Goal: Information Seeking & Learning: Learn about a topic

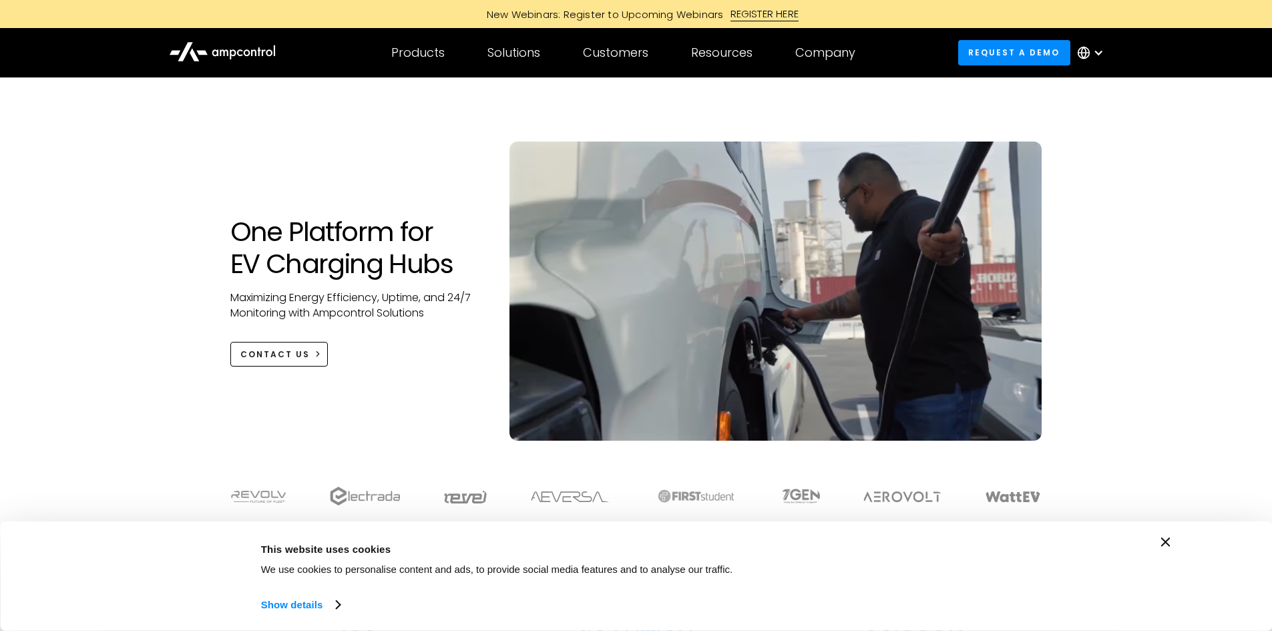
drag, startPoint x: 212, startPoint y: 478, endPoint x: 212, endPoint y: 270, distance: 207.6
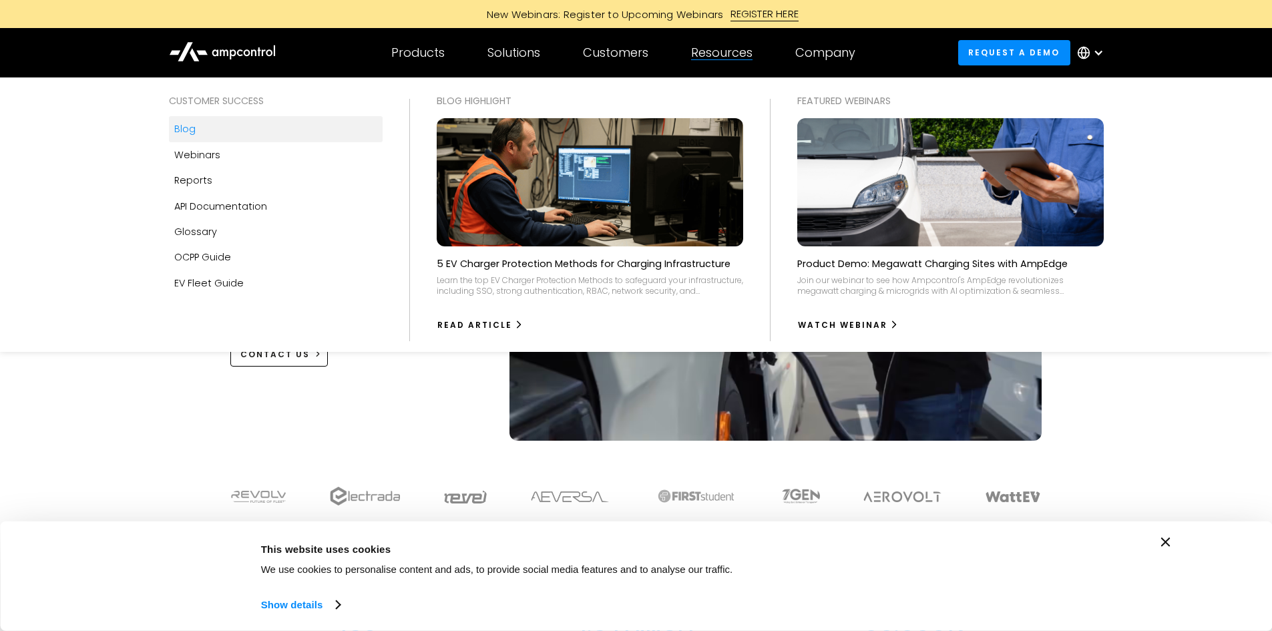
click at [223, 126] on link "Blog" at bounding box center [276, 128] width 214 height 25
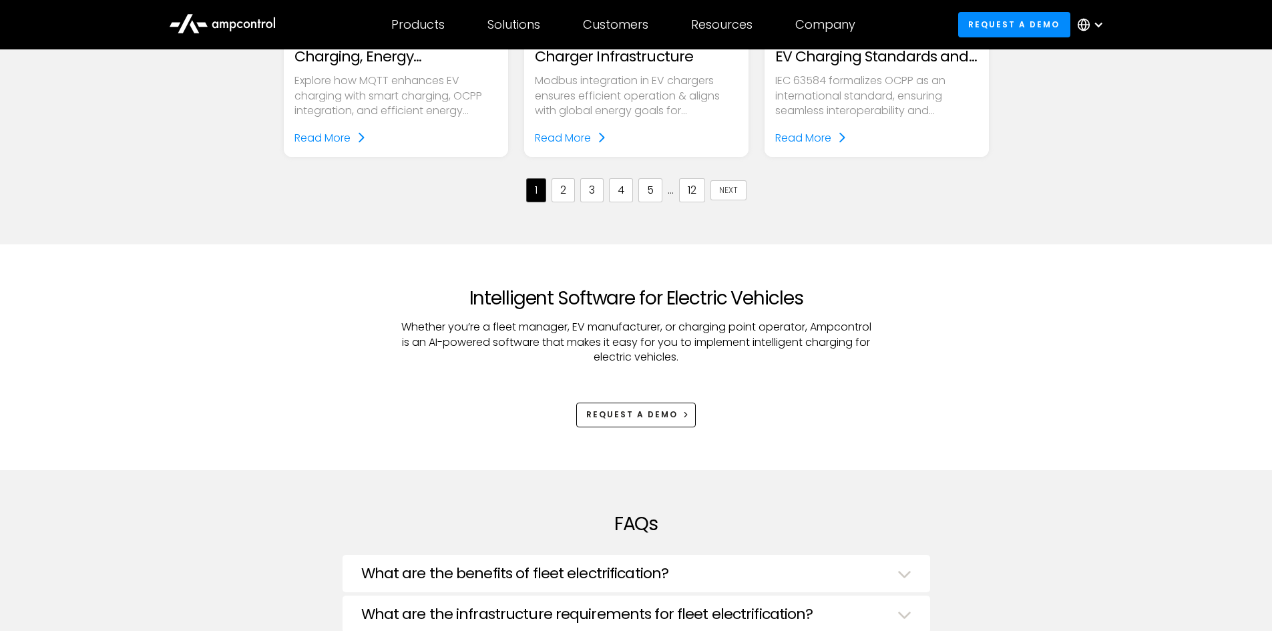
scroll to position [1869, 0]
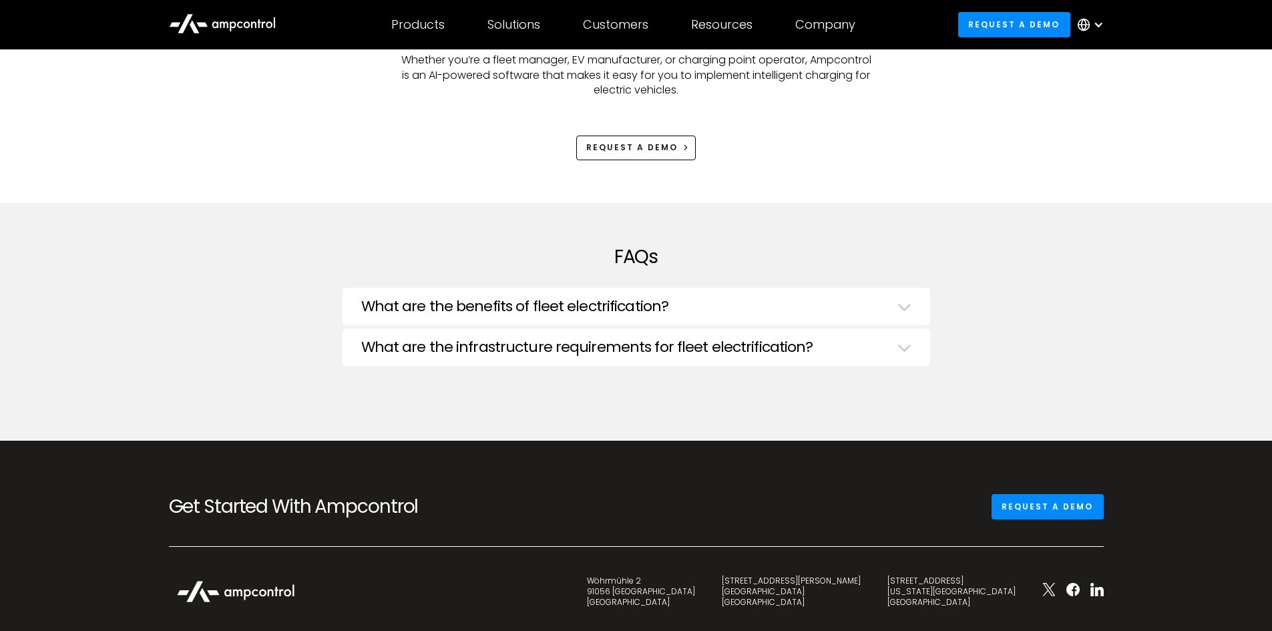
click at [837, 322] on div "What are the benefits of fleet electrification? Car breakdowns are the main cos…" at bounding box center [635, 306] width 587 height 37
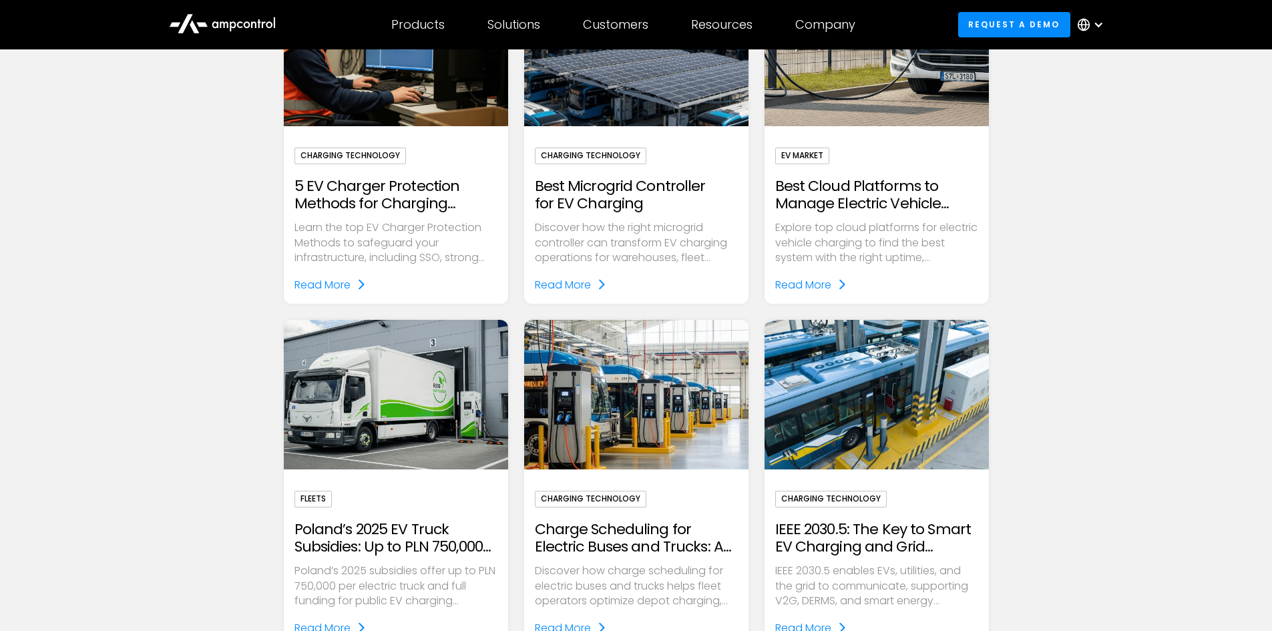
scroll to position [67, 0]
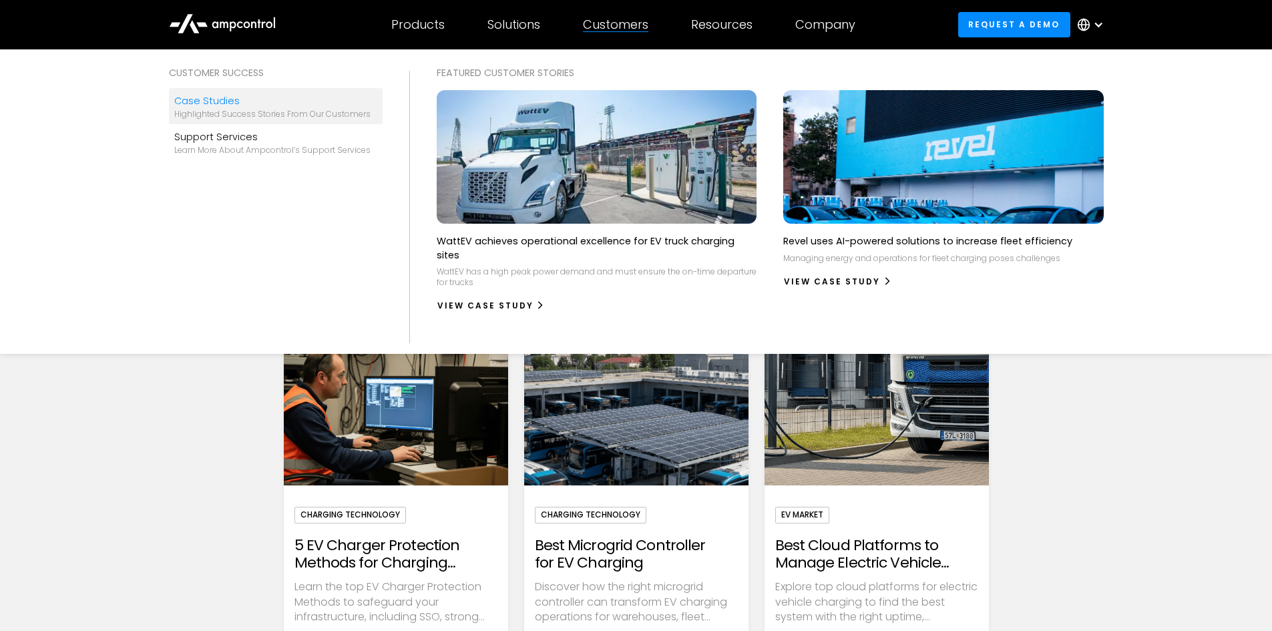
click at [224, 109] on div "Highlighted success stories From Our Customers" at bounding box center [272, 114] width 196 height 11
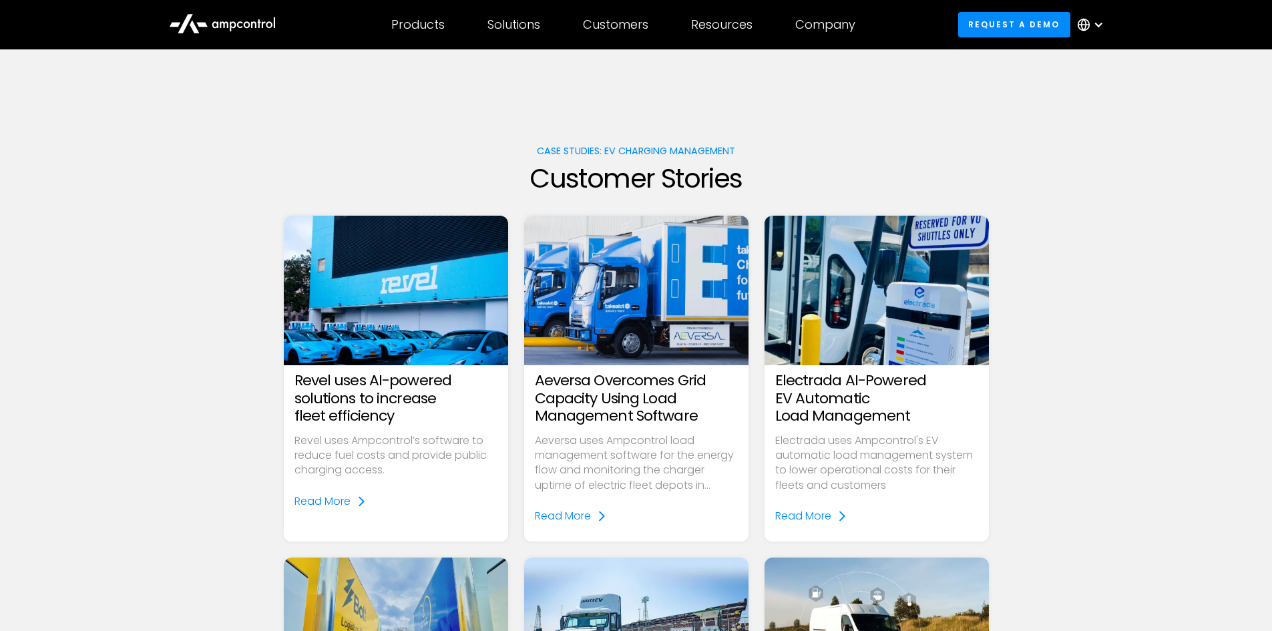
click at [354, 395] on h3 "Revel uses AI-powered solutions to increase fleet efficiency" at bounding box center [395, 398] width 203 height 53
click at [334, 486] on div at bounding box center [395, 486] width 203 height 16
click at [337, 497] on div "Read More" at bounding box center [322, 501] width 56 height 15
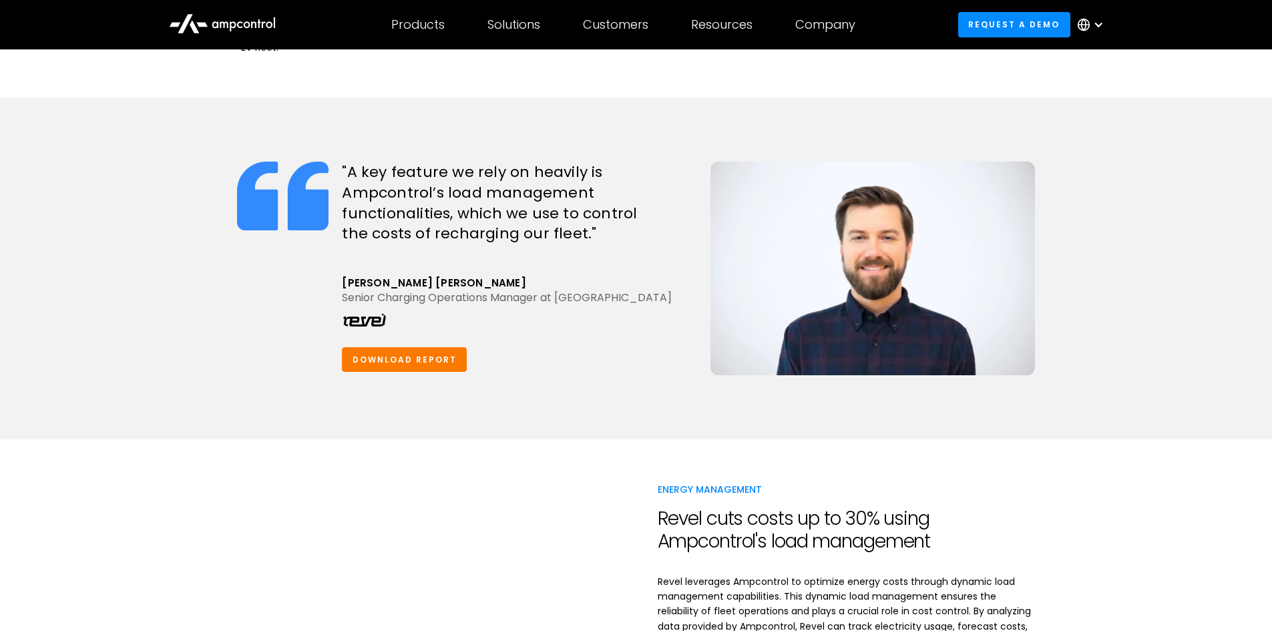
scroll to position [1001, 0]
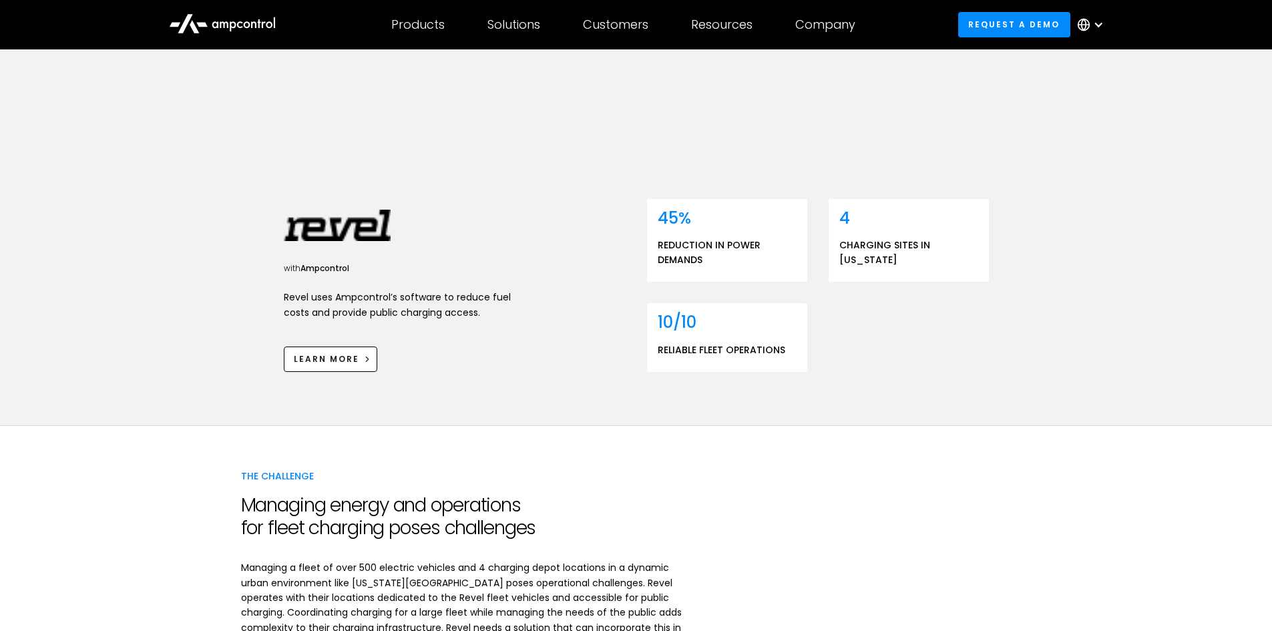
scroll to position [59, 0]
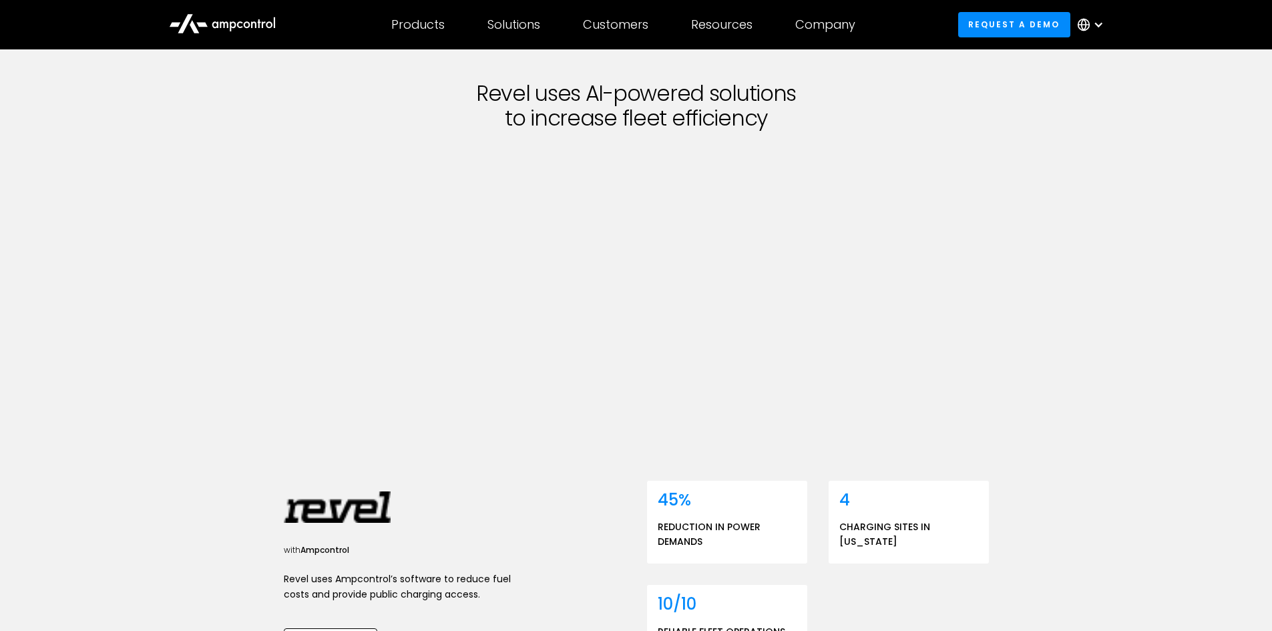
click at [424, 21] on div "Products" at bounding box center [417, 24] width 53 height 15
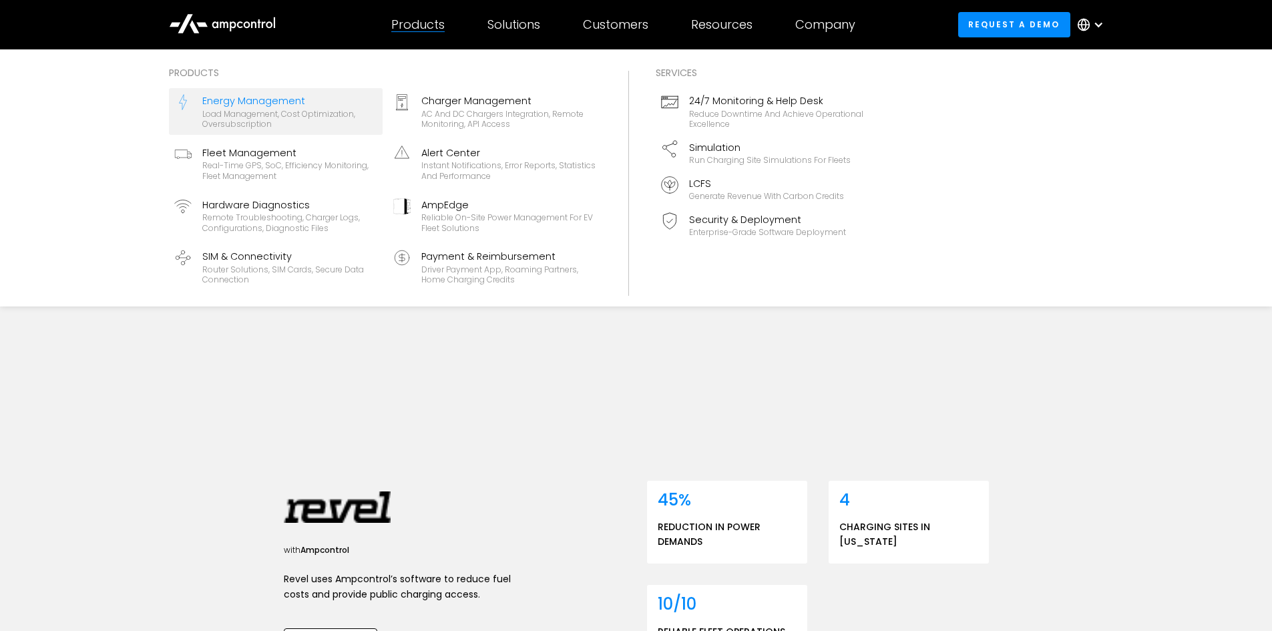
click at [307, 99] on div "Energy Management" at bounding box center [289, 100] width 175 height 15
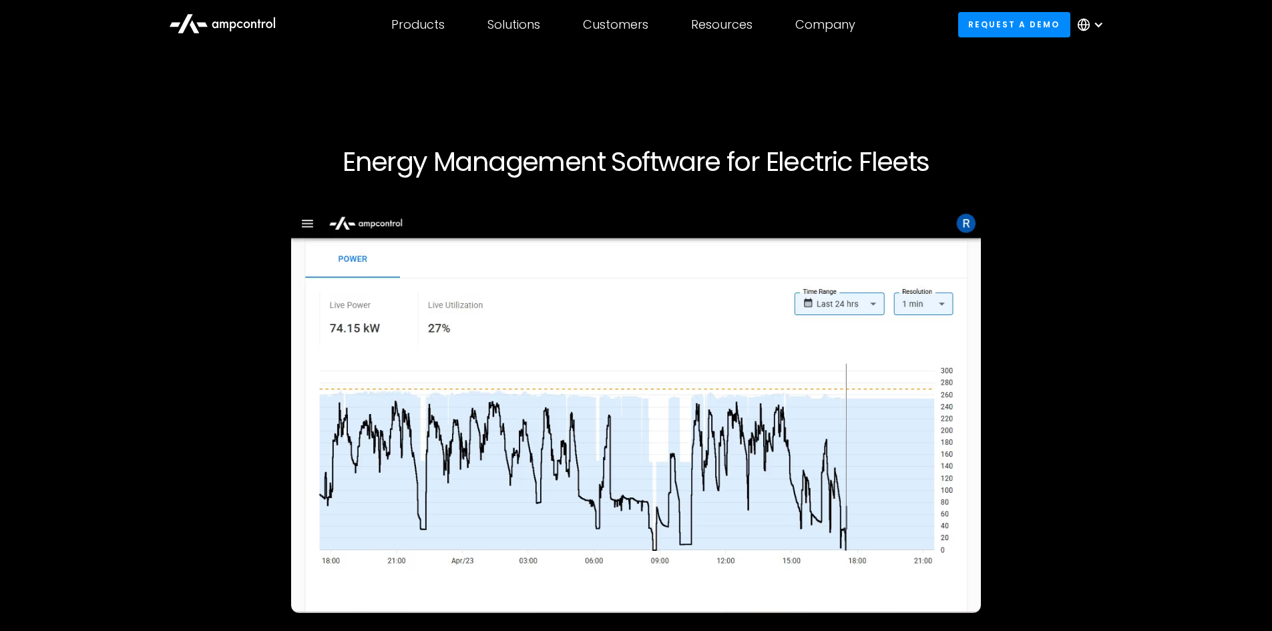
drag, startPoint x: 674, startPoint y: 283, endPoint x: 636, endPoint y: 105, distance: 182.1
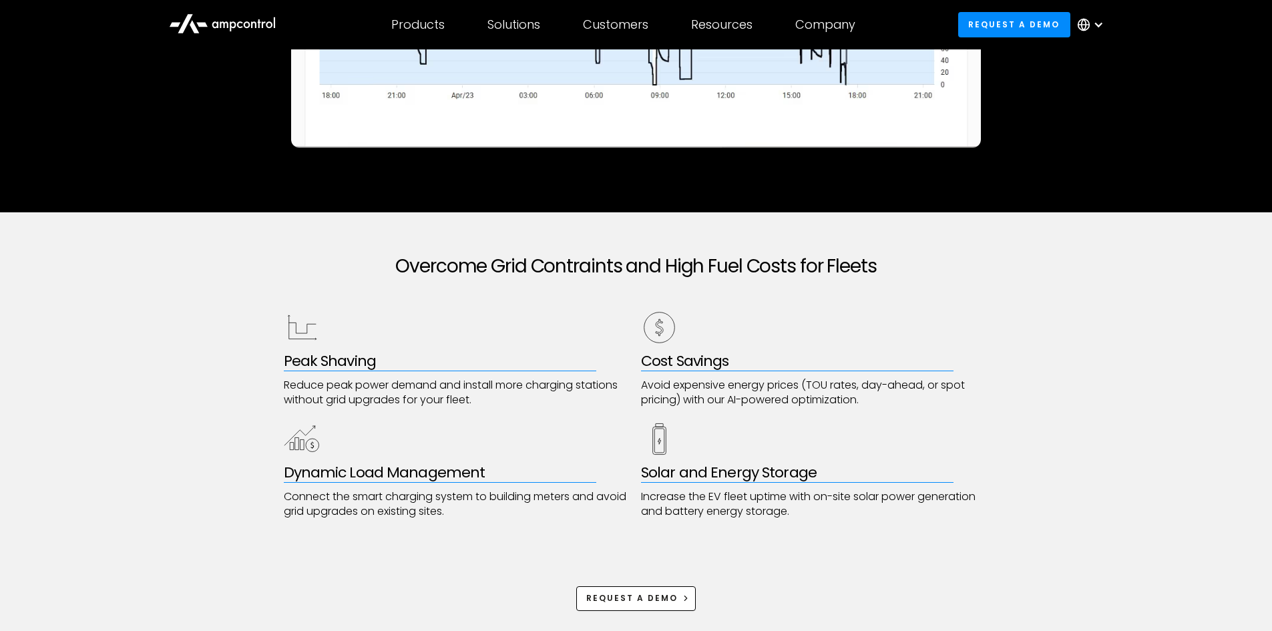
scroll to position [601, 0]
